Goal: Task Accomplishment & Management: Complete application form

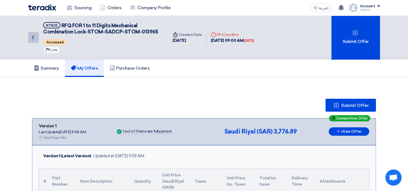
click at [31, 38] on icon "Back" at bounding box center [33, 37] width 6 height 6
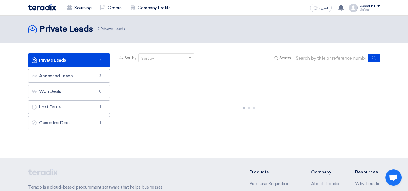
click at [53, 6] on img at bounding box center [42, 7] width 28 height 6
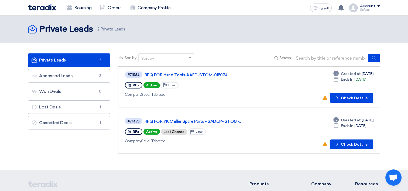
click at [71, 59] on link "Private Leads Private Leads 2" at bounding box center [69, 59] width 82 height 13
click at [198, 71] on div "#71564 RFQ FOR Hand Tools-KAFD-STOM-015074" at bounding box center [203, 74] width 156 height 7
click at [198, 74] on link "RFQ FOR Hand Tools-KAFD-STOM-015074" at bounding box center [212, 75] width 135 height 5
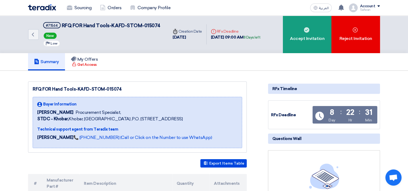
click at [40, 9] on img at bounding box center [42, 7] width 28 height 6
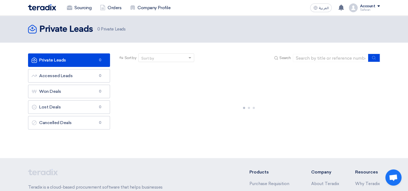
click at [95, 59] on link "Private Leads Private Leads 0" at bounding box center [69, 59] width 82 height 13
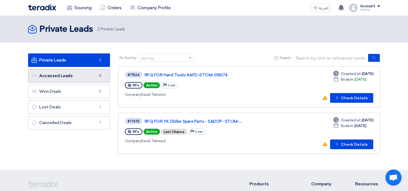
click at [88, 75] on link "Accessed Leads Accessed Leads 2" at bounding box center [69, 75] width 82 height 13
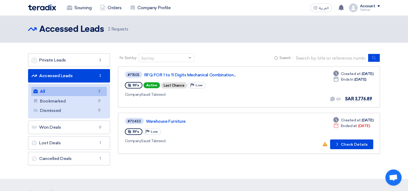
click at [367, 6] on div "Account" at bounding box center [367, 6] width 15 height 5
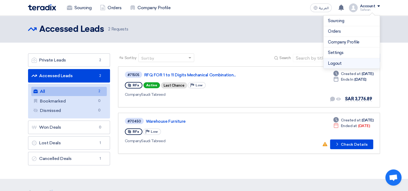
click at [346, 62] on li "Logout" at bounding box center [352, 63] width 56 height 11
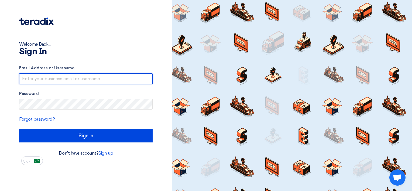
click at [52, 81] on input "text" at bounding box center [86, 78] width 134 height 11
paste input "[EMAIL_ADDRESS][DOMAIN_NAME]"
type input "[EMAIL_ADDRESS][DOMAIN_NAME]"
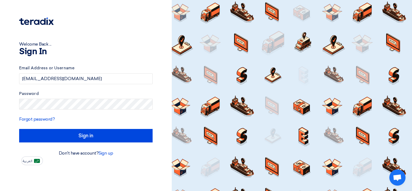
click at [50, 110] on form "Email Address or Username [EMAIL_ADDRESS][DOMAIN_NAME] Password Forgot password…" at bounding box center [86, 103] width 134 height 77
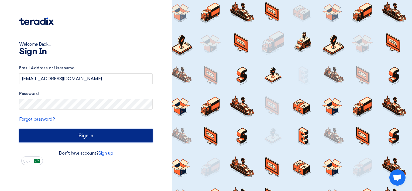
click at [62, 139] on input "Sign in" at bounding box center [86, 135] width 134 height 13
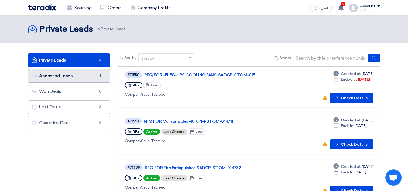
click at [85, 77] on link "Accessed Leads Accessed Leads 1" at bounding box center [69, 75] width 82 height 13
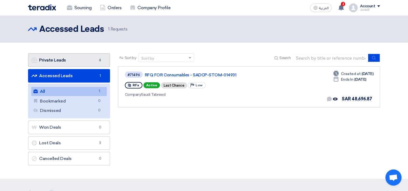
click at [81, 63] on link "Private Leads Private Leads 6" at bounding box center [69, 59] width 82 height 13
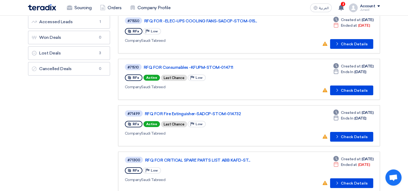
scroll to position [27, 0]
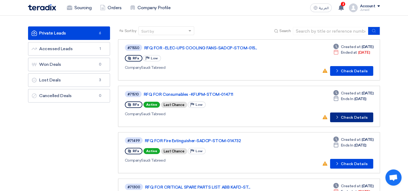
click at [350, 115] on button "Check details Check Details" at bounding box center [351, 117] width 43 height 10
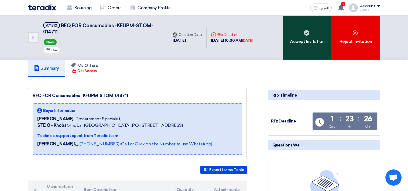
click at [304, 46] on div "Accept Invitation" at bounding box center [307, 38] width 49 height 44
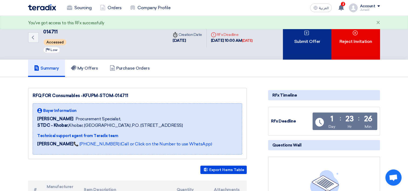
click at [313, 39] on div "Submit Offer" at bounding box center [307, 38] width 49 height 44
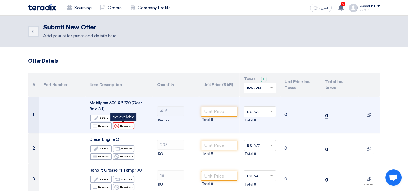
click at [129, 126] on div "Reject Not available" at bounding box center [124, 125] width 22 height 7
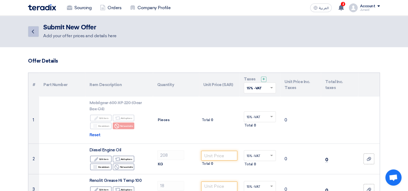
click at [36, 29] on link "Back" at bounding box center [33, 31] width 11 height 11
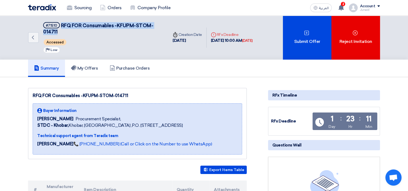
drag, startPoint x: 60, startPoint y: 25, endPoint x: 64, endPoint y: 30, distance: 6.1
click at [64, 30] on h5 "#71510 RFQ FOR Consumables -KFUPM-STOM-014711" at bounding box center [102, 28] width 119 height 13
copy span "RFQ FOR Consumables -KFUPM-STOM-014711"
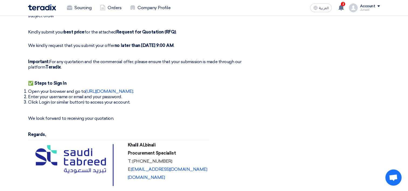
scroll to position [1268, 0]
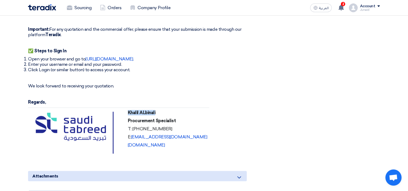
drag, startPoint x: 129, startPoint y: 95, endPoint x: 179, endPoint y: 93, distance: 49.7
click at [179, 110] on p "Khalil ALbinali" at bounding box center [168, 112] width 80 height 5
copy strong "Khalil ALbinali"
